Goal: Information Seeking & Learning: Learn about a topic

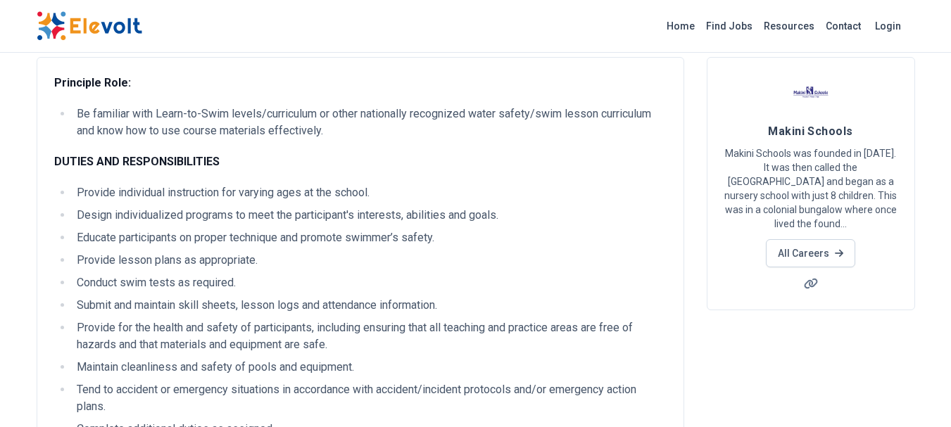
scroll to position [84, 0]
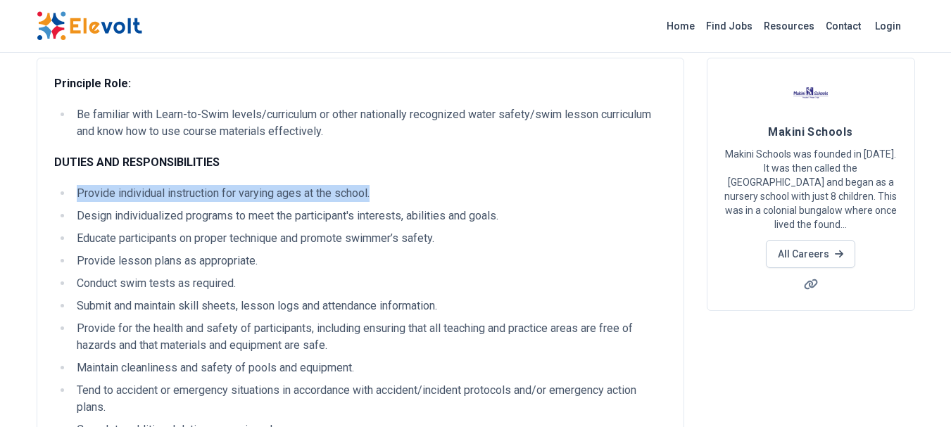
drag, startPoint x: 77, startPoint y: 194, endPoint x: 381, endPoint y: 180, distance: 303.6
click at [381, 180] on div "Principle Role: Be familiar with Learn-to-Swim levels/curriculum or other natio…" at bounding box center [360, 405] width 612 height 661
copy li "Provide individual instruction for varying ages at the school."
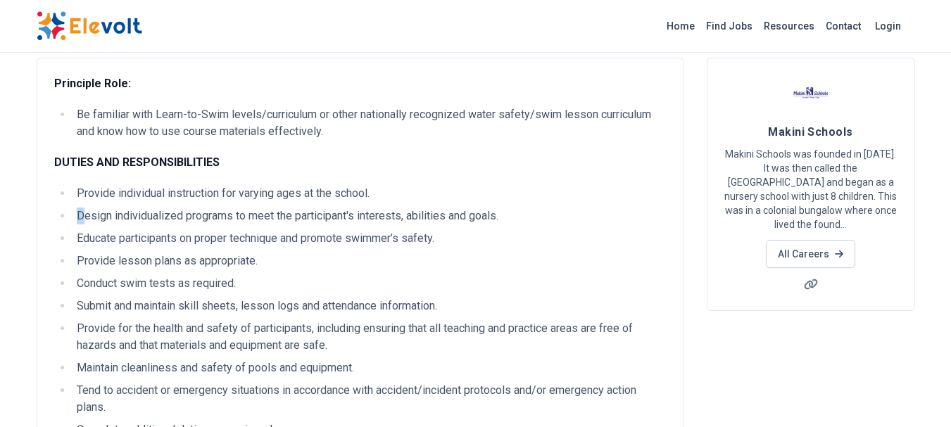
click at [76, 217] on li "Design individualized programs to meet the participant's interests, abilities a…" at bounding box center [369, 216] width 594 height 17
click at [79, 213] on li "Design individualized programs to meet the participant's interests, abilities a…" at bounding box center [369, 216] width 594 height 17
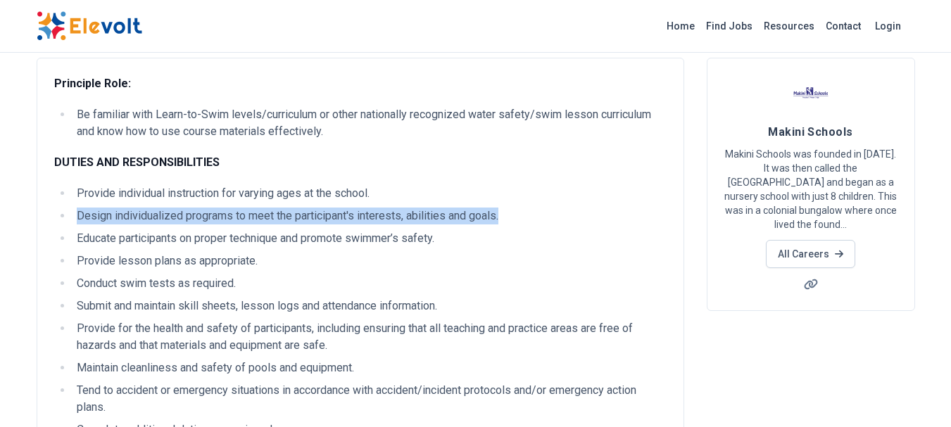
drag, startPoint x: 77, startPoint y: 213, endPoint x: 562, endPoint y: 214, distance: 484.2
click at [562, 214] on li "Design individualized programs to meet the participant's interests, abilities a…" at bounding box center [369, 216] width 594 height 17
copy li "Design individualized programs to meet the participant's interests, abilities a…"
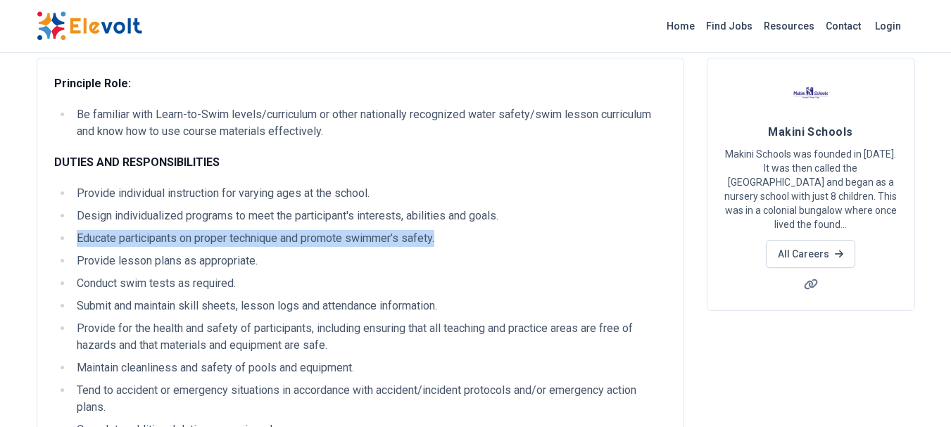
drag, startPoint x: 75, startPoint y: 239, endPoint x: 493, endPoint y: 230, distance: 418.1
click at [493, 230] on li "Educate participants on proper technique and promote swimmer’s safety." at bounding box center [369, 238] width 594 height 17
copy li "Educate participants on proper technique and promote swimmer’s safety."
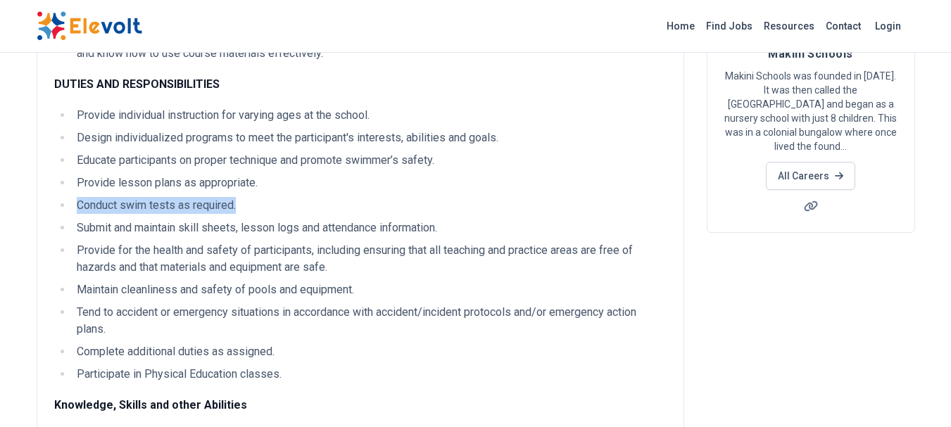
drag, startPoint x: 78, startPoint y: 205, endPoint x: 246, endPoint y: 205, distance: 168.2
click at [246, 205] on li "Conduct swim tests as required." at bounding box center [369, 205] width 594 height 17
copy li "Conduct swim tests as required."
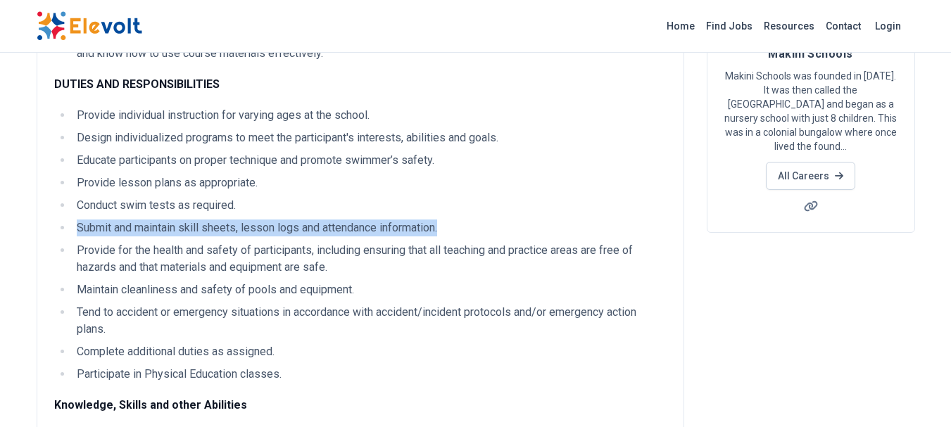
drag, startPoint x: 77, startPoint y: 228, endPoint x: 507, endPoint y: 232, distance: 430.7
click at [507, 232] on li "Submit and maintain skill sheets, lesson logs and attendance information." at bounding box center [369, 228] width 594 height 17
copy li "Submit and maintain skill sheets, lesson logs and attendance information."
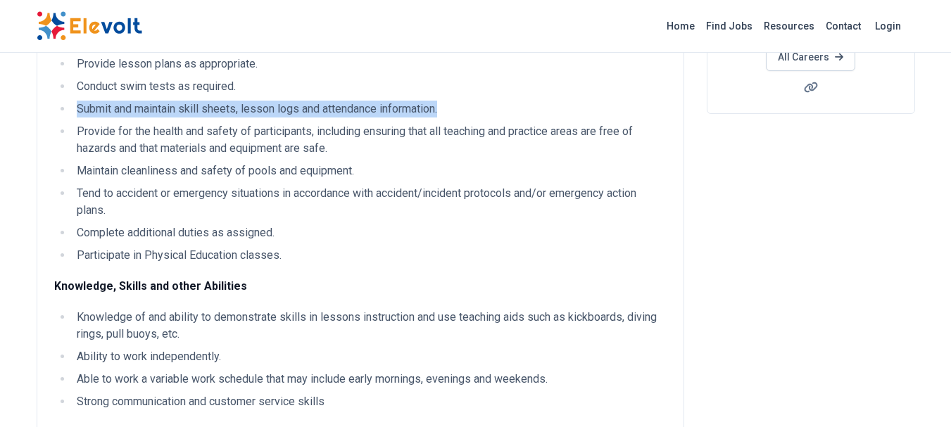
scroll to position [282, 0]
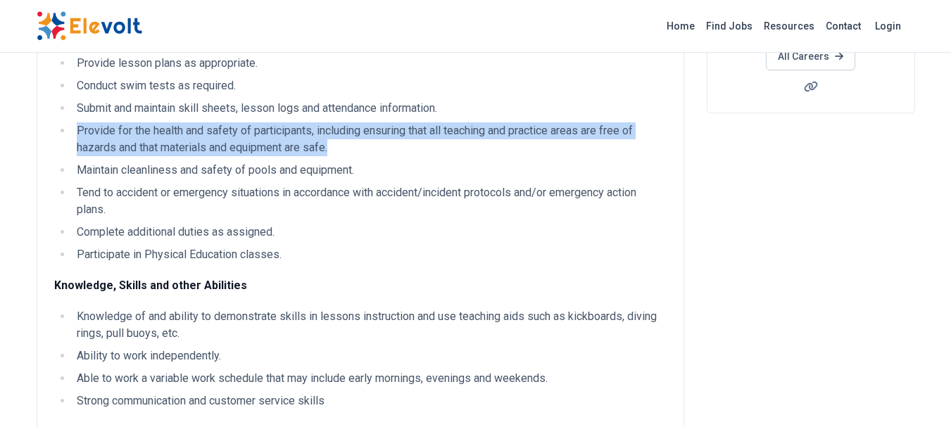
drag, startPoint x: 79, startPoint y: 128, endPoint x: 338, endPoint y: 148, distance: 260.5
click at [338, 148] on li "Provide for the health and safety of participants, including ensuring that all …" at bounding box center [369, 139] width 594 height 34
copy li "Provide for the health and safety of participants, including ensuring that all …"
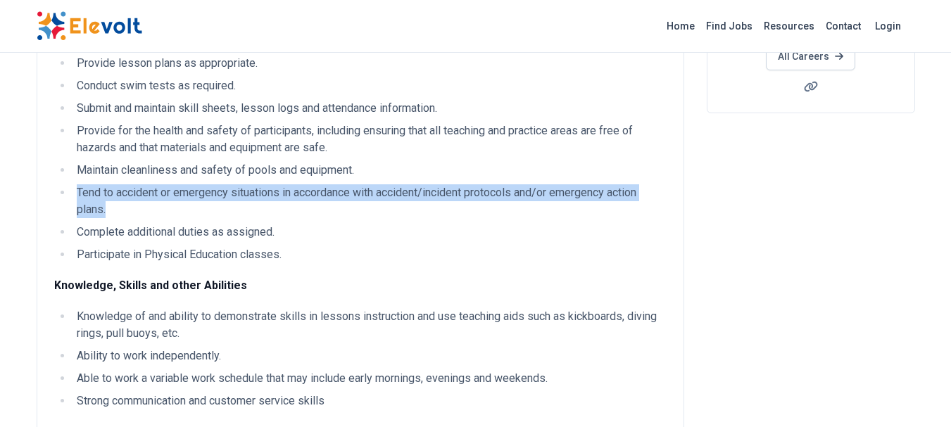
drag, startPoint x: 77, startPoint y: 194, endPoint x: 108, endPoint y: 203, distance: 32.3
click at [108, 203] on li "Tend to accident or emergency situations in accordance with accident/incident p…" at bounding box center [369, 201] width 594 height 34
copy li "Tend to accident or emergency situations in accordance with accident/incident p…"
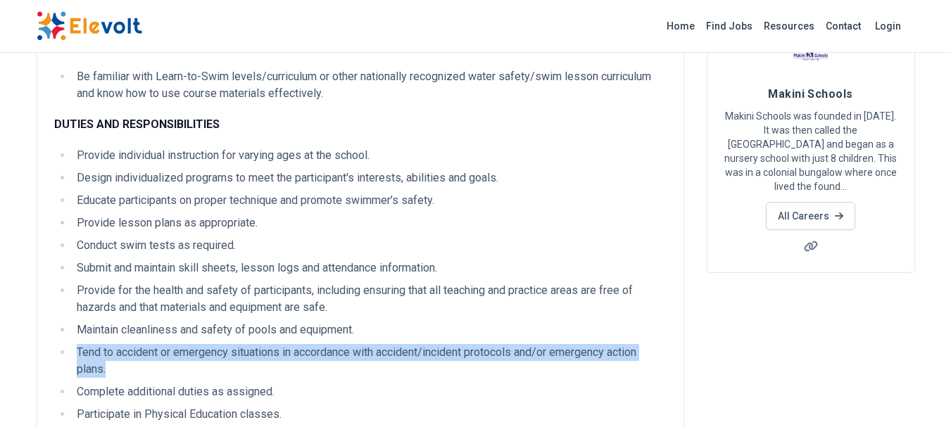
scroll to position [0, 0]
